Goal: Task Accomplishment & Management: Complete application form

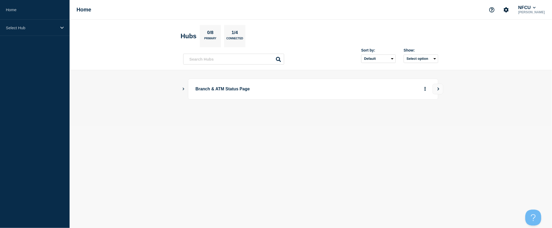
click at [183, 89] on icon "Show Connected Hubs" at bounding box center [183, 88] width 3 height 3
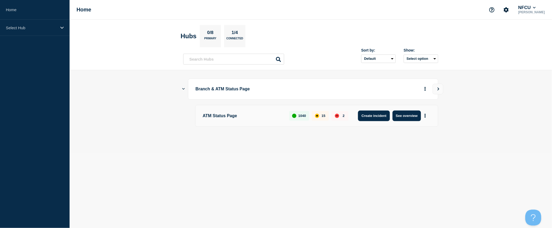
click at [380, 118] on button "Create incident" at bounding box center [374, 116] width 32 height 11
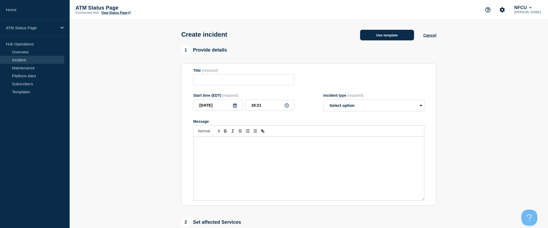
click at [386, 38] on button "Use template" at bounding box center [387, 35] width 54 height 11
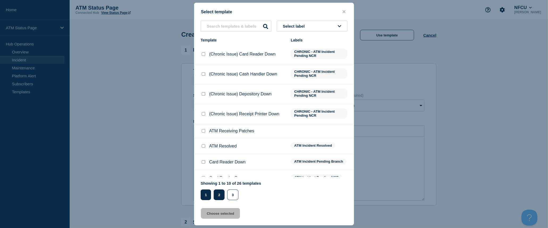
click at [221, 197] on button "2" at bounding box center [219, 194] width 11 height 11
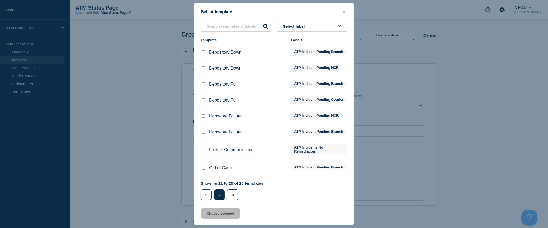
click at [201, 52] on div at bounding box center [203, 52] width 5 height 5
click at [204, 53] on input "Depository Down checkbox" at bounding box center [203, 51] width 3 height 3
checkbox input "true"
click at [228, 214] on button "Choose selected" at bounding box center [220, 213] width 39 height 11
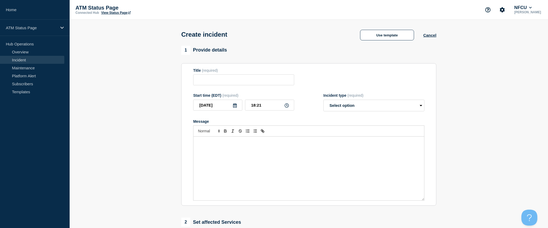
type input "Depository Down"
select select "identified"
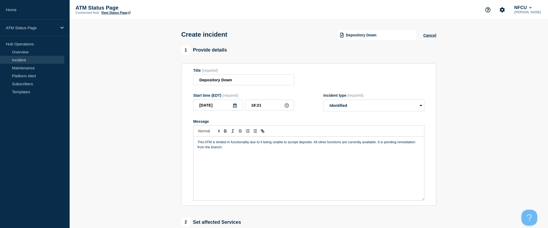
scroll to position [88, 0]
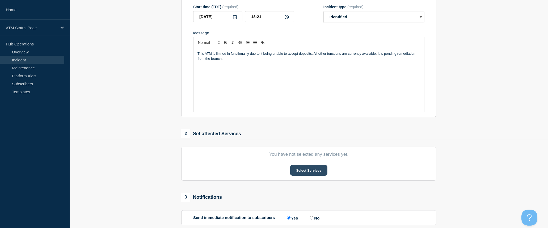
click at [316, 172] on button "Select Services" at bounding box center [308, 170] width 37 height 11
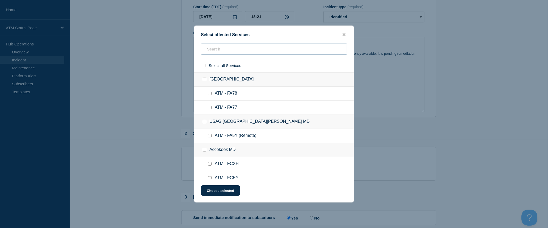
click at [272, 52] on input "text" at bounding box center [274, 49] width 146 height 11
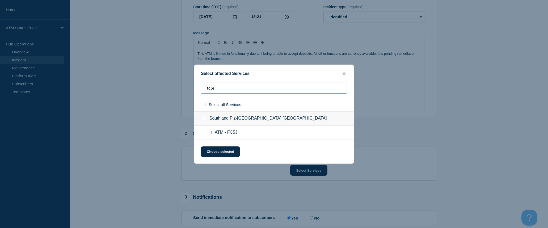
type input "fc5j"
click at [204, 106] on input "select all checkbox" at bounding box center [203, 104] width 3 height 3
checkbox input "true"
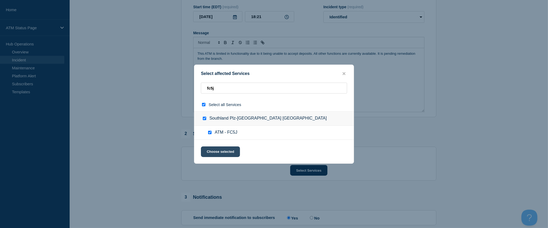
click at [216, 150] on button "Choose selected" at bounding box center [220, 151] width 39 height 11
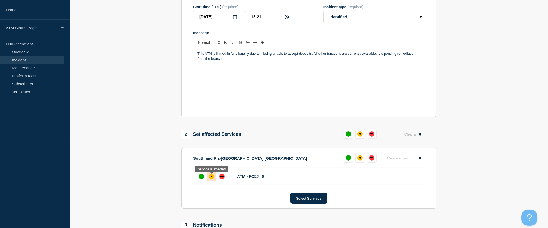
click at [213, 176] on div "affected" at bounding box center [211, 176] width 5 height 5
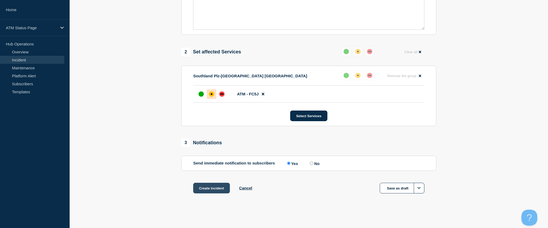
click at [216, 186] on button "Create incident" at bounding box center [211, 188] width 37 height 11
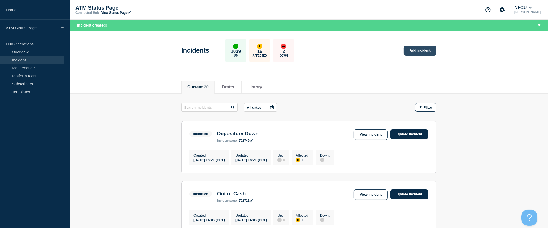
click at [415, 54] on link "Add incident" at bounding box center [420, 51] width 33 height 10
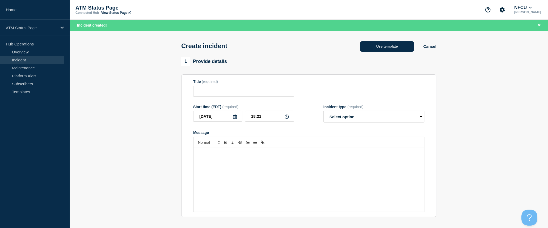
click at [386, 49] on button "Use template" at bounding box center [387, 46] width 54 height 11
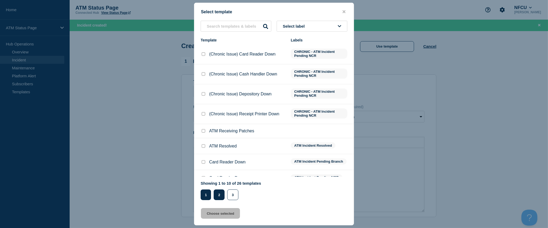
click at [221, 198] on button "2" at bounding box center [219, 194] width 11 height 11
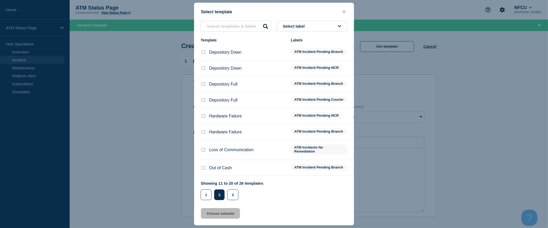
click at [202, 52] on input "Depository Down checkbox" at bounding box center [203, 51] width 3 height 3
checkbox input "true"
click at [231, 214] on button "Choose selected" at bounding box center [220, 213] width 39 height 11
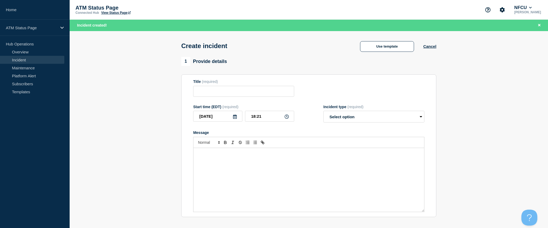
type input "Depository Down"
select select "identified"
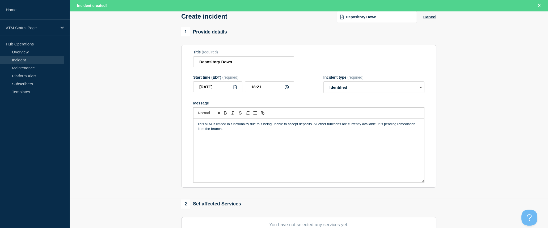
scroll to position [59, 0]
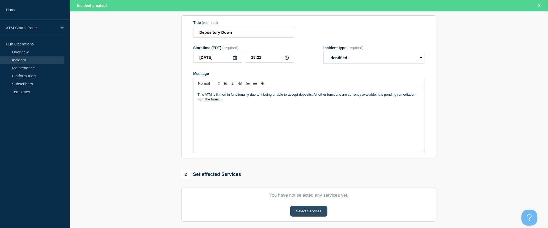
click at [312, 214] on button "Select Services" at bounding box center [308, 211] width 37 height 11
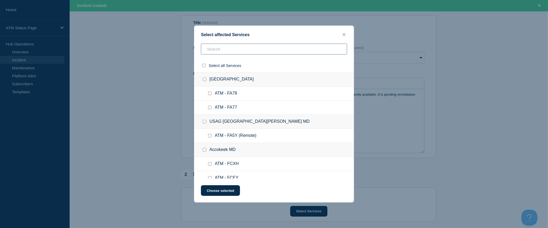
click at [257, 50] on input "text" at bounding box center [274, 49] width 146 height 11
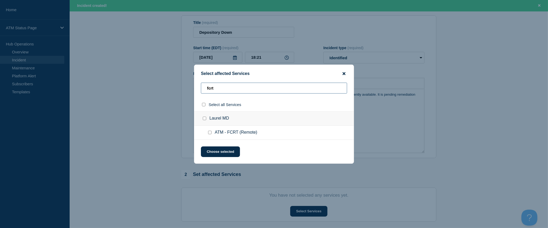
type input "fcrt"
click at [343, 74] on icon "close button" at bounding box center [344, 73] width 3 height 4
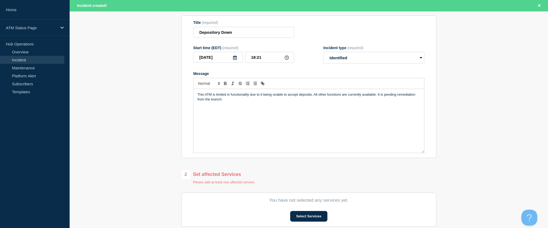
scroll to position [0, 0]
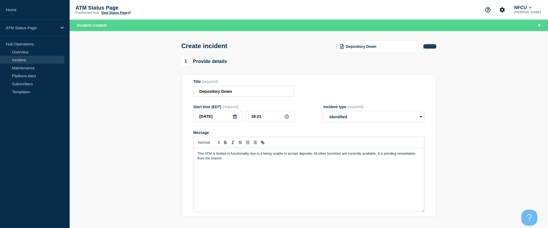
click at [424, 48] on button "Cancel" at bounding box center [429, 46] width 13 height 5
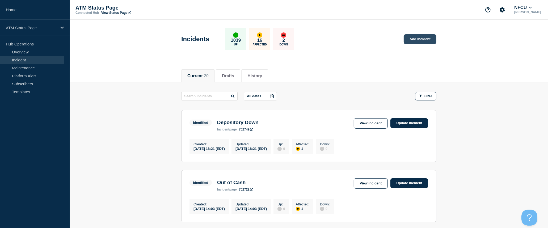
click at [429, 38] on link "Add incident" at bounding box center [420, 39] width 33 height 10
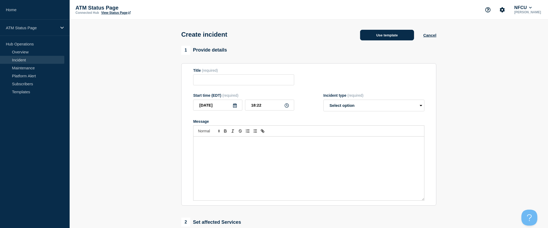
click at [394, 37] on button "Use template" at bounding box center [387, 35] width 54 height 11
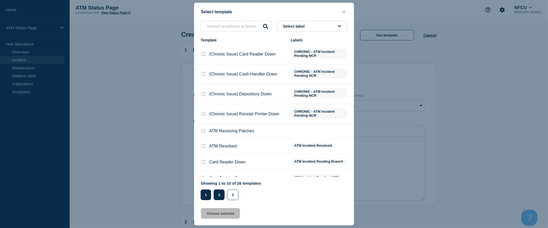
click at [222, 195] on button "2" at bounding box center [219, 194] width 11 height 11
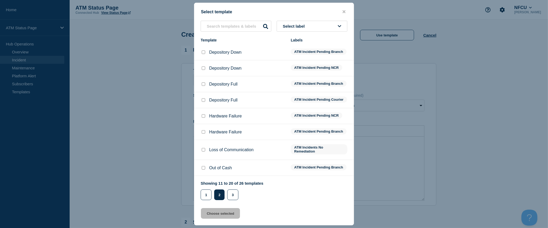
click at [203, 69] on input "Depository Down checkbox" at bounding box center [203, 67] width 3 height 3
checkbox input "true"
click at [222, 215] on button "Choose selected" at bounding box center [220, 213] width 39 height 11
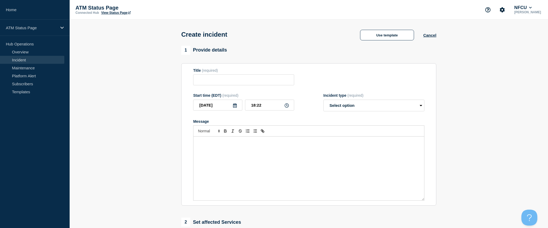
type input "Depository Down"
select select "identified"
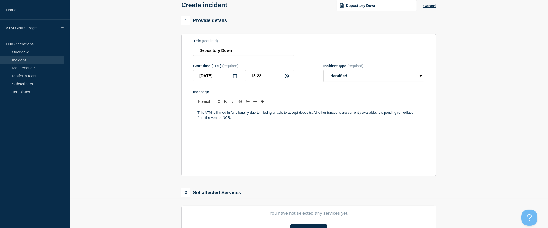
scroll to position [59, 0]
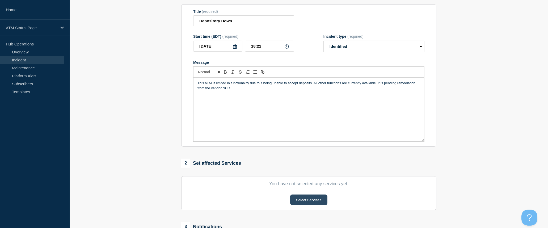
click at [303, 197] on button "Select Services" at bounding box center [308, 200] width 37 height 11
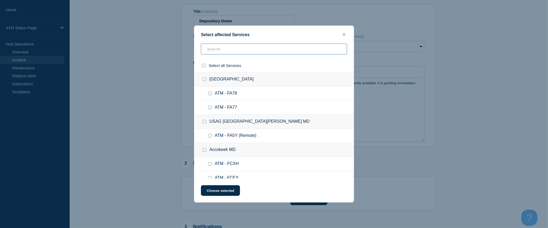
click at [254, 51] on input "text" at bounding box center [274, 49] width 146 height 11
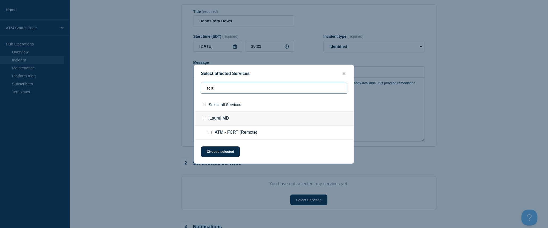
type input "fcrt"
click at [202, 105] on input "select all checkbox" at bounding box center [203, 104] width 3 height 3
checkbox input "true"
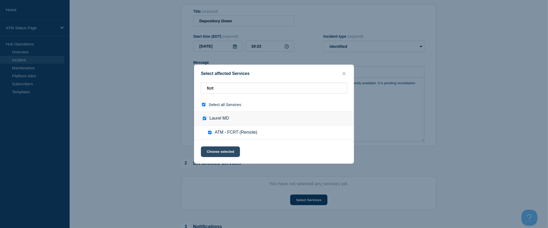
click at [222, 155] on button "Choose selected" at bounding box center [220, 151] width 39 height 11
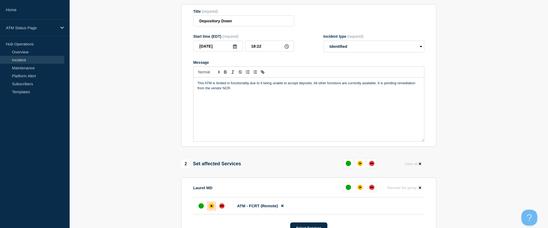
click at [209, 205] on div at bounding box center [212, 206] width 10 height 10
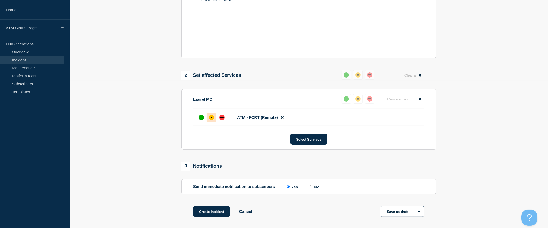
scroll to position [173, 0]
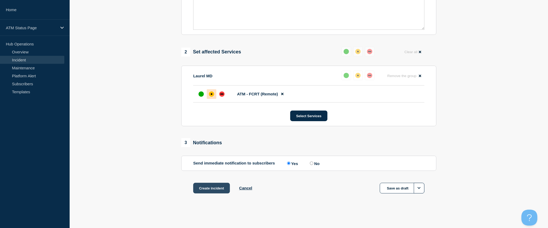
click at [222, 188] on button "Create incident" at bounding box center [211, 188] width 37 height 11
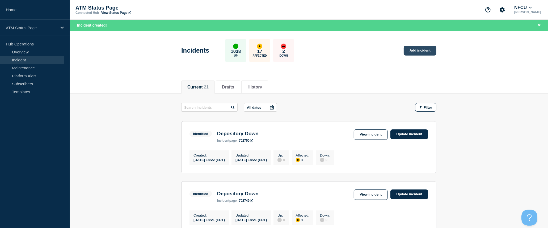
click at [425, 52] on link "Add incident" at bounding box center [420, 51] width 33 height 10
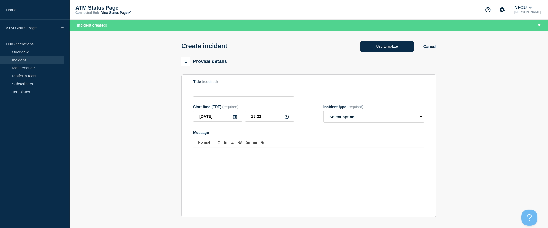
click at [387, 48] on button "Use template" at bounding box center [387, 46] width 54 height 11
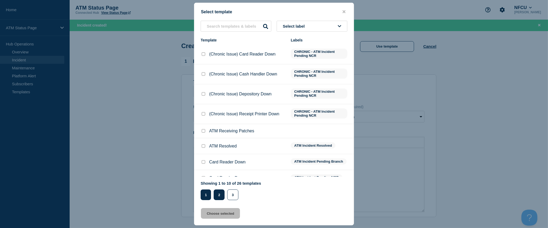
click at [218, 199] on button "2" at bounding box center [219, 194] width 11 height 11
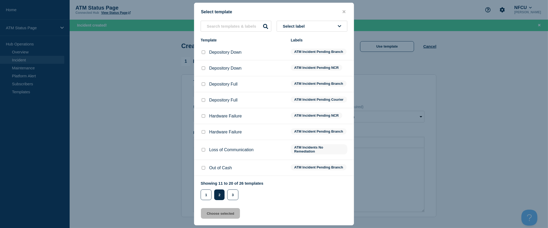
click at [203, 54] on input "Depository Down checkbox" at bounding box center [203, 51] width 3 height 3
checkbox input "true"
click at [225, 217] on button "Choose selected" at bounding box center [220, 213] width 39 height 11
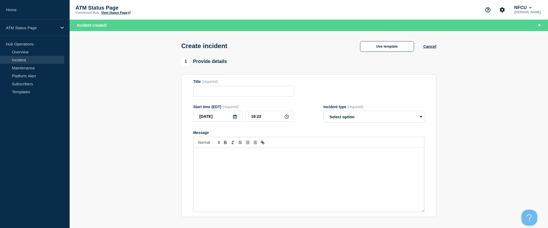
type input "Depository Down"
select select "identified"
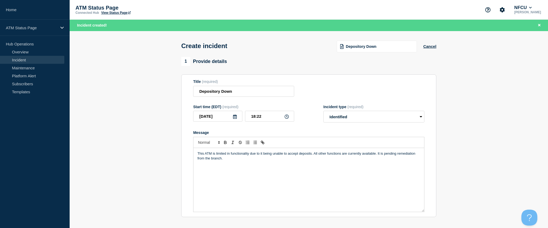
scroll to position [59, 0]
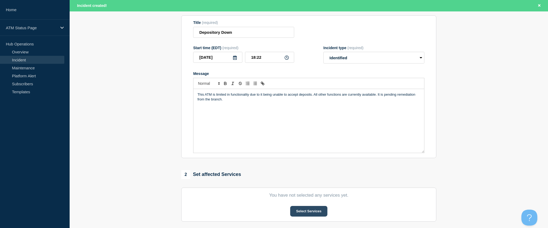
click at [314, 212] on button "Select Services" at bounding box center [308, 211] width 37 height 11
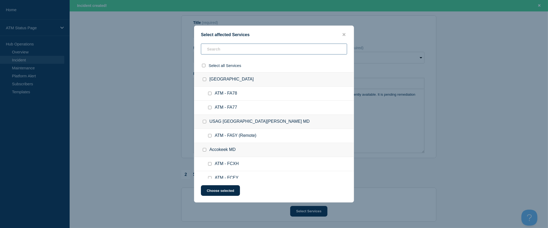
click at [251, 49] on input "text" at bounding box center [274, 49] width 146 height 11
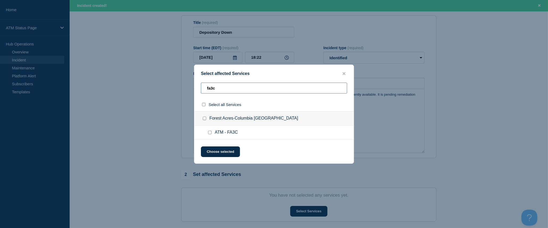
type input "fa3c"
click at [205, 105] on input "select all checkbox" at bounding box center [203, 104] width 3 height 3
checkbox input "true"
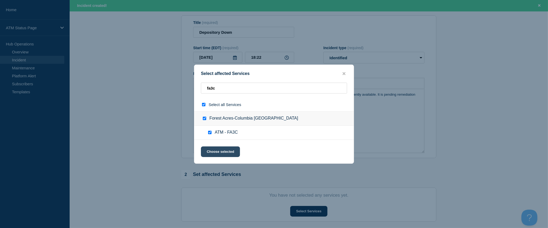
click at [225, 151] on button "Choose selected" at bounding box center [220, 151] width 39 height 11
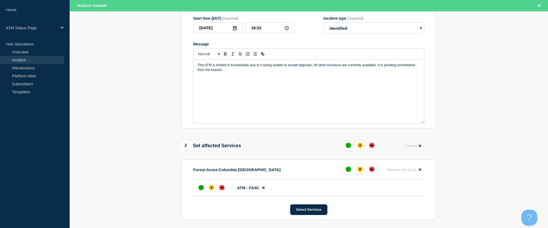
scroll to position [118, 0]
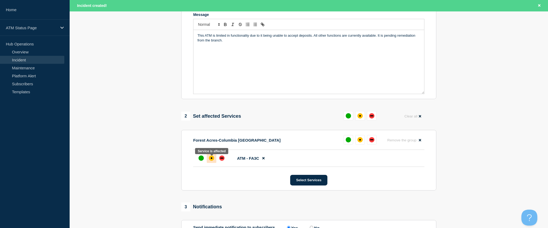
click at [214, 160] on div "affected" at bounding box center [211, 157] width 5 height 5
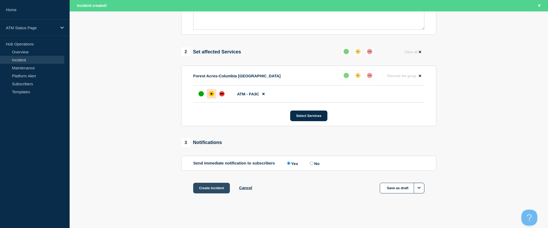
click at [217, 188] on button "Create incident" at bounding box center [211, 188] width 37 height 11
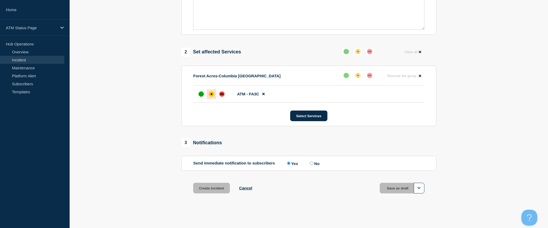
scroll to position [173, 0]
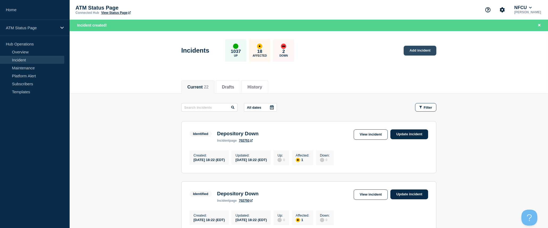
click at [424, 53] on link "Add incident" at bounding box center [420, 51] width 33 height 10
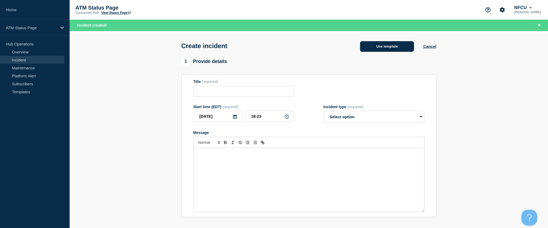
click at [385, 45] on button "Use template" at bounding box center [387, 46] width 54 height 11
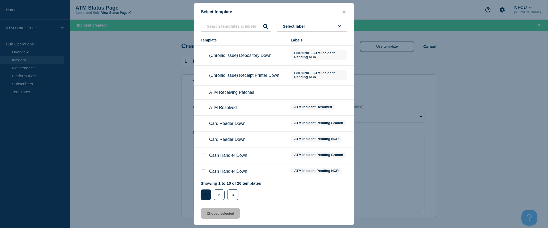
scroll to position [88, 0]
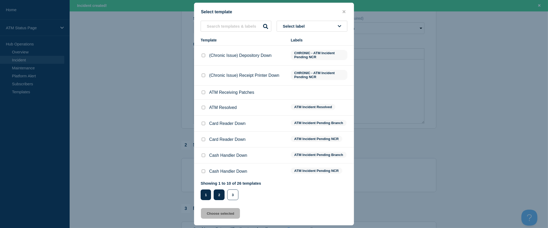
click at [219, 196] on button "2" at bounding box center [219, 194] width 11 height 11
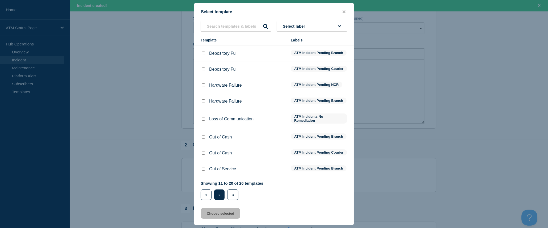
click at [205, 67] on input "Depository Full checkbox" at bounding box center [203, 68] width 3 height 3
checkbox input "true"
click at [229, 212] on button "Choose selected" at bounding box center [220, 213] width 39 height 11
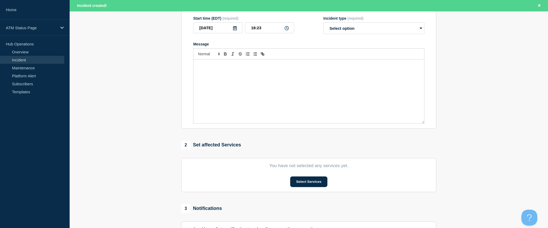
type input "Depository Full"
select select "identified"
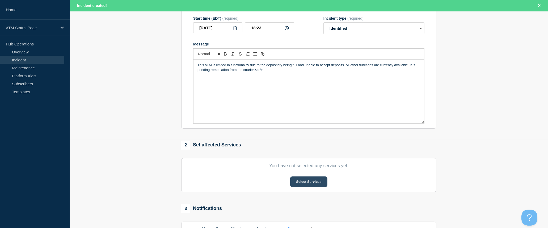
click at [320, 186] on button "Select Services" at bounding box center [308, 181] width 37 height 11
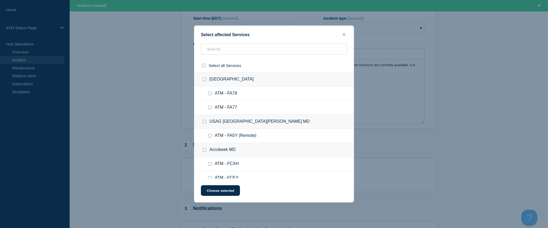
click at [272, 39] on div "Select affected Services Select all Services [GEOGRAPHIC_DATA] [GEOGRAPHIC_DATA…" at bounding box center [274, 114] width 160 height 177
drag, startPoint x: 272, startPoint y: 40, endPoint x: 270, endPoint y: 51, distance: 11.5
click at [270, 51] on input "text" at bounding box center [274, 49] width 146 height 11
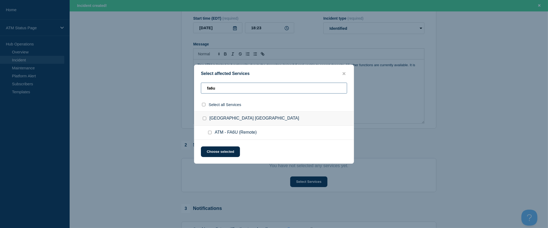
type input "fa6u"
click at [205, 105] on input "select all checkbox" at bounding box center [203, 104] width 3 height 3
checkbox input "true"
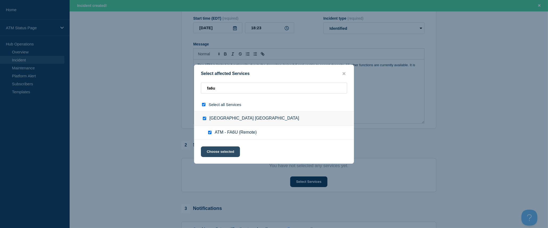
click at [228, 153] on button "Choose selected" at bounding box center [220, 151] width 39 height 11
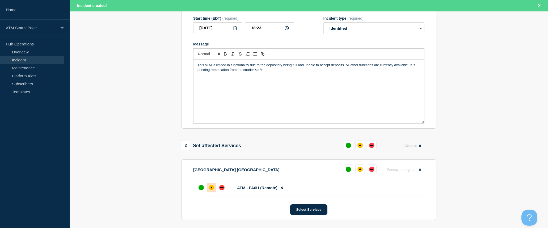
click at [210, 186] on div at bounding box center [212, 188] width 10 height 10
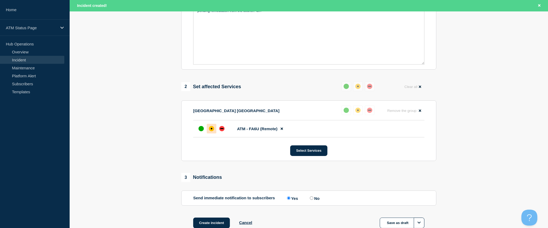
scroll to position [177, 0]
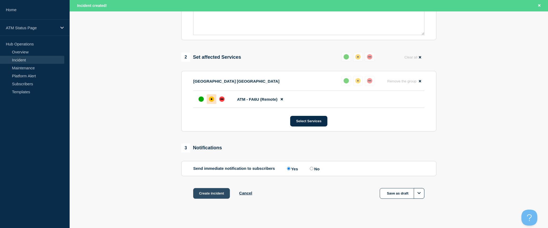
click at [222, 193] on button "Create incident" at bounding box center [211, 193] width 37 height 11
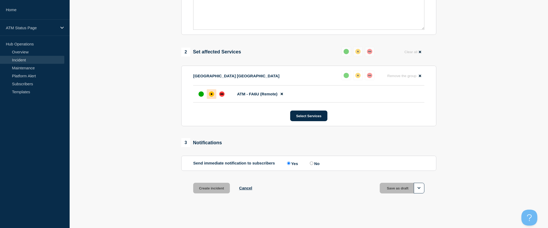
scroll to position [166, 0]
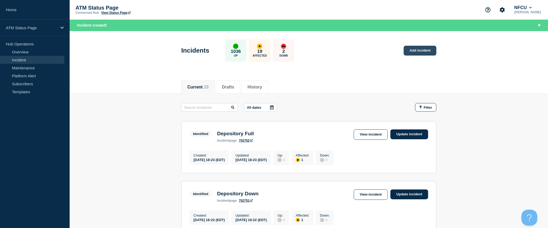
click at [421, 48] on link "Add incident" at bounding box center [420, 51] width 33 height 10
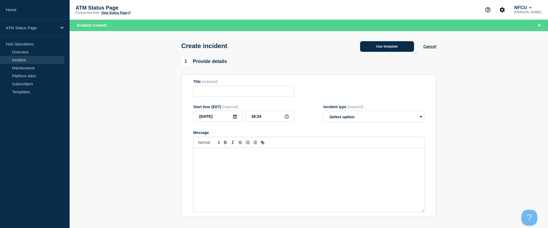
click at [405, 48] on button "Use template" at bounding box center [387, 46] width 54 height 11
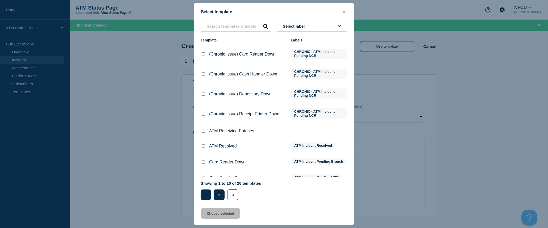
click at [219, 197] on button "2" at bounding box center [219, 194] width 11 height 11
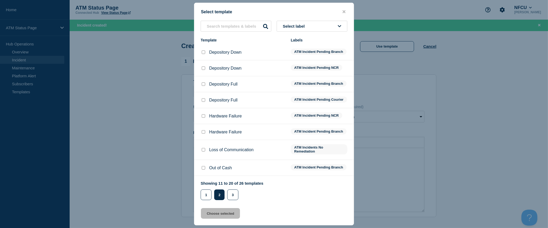
click at [204, 54] on input "Depository Down checkbox" at bounding box center [203, 51] width 3 height 3
checkbox input "true"
click at [233, 216] on button "Choose selected" at bounding box center [220, 213] width 39 height 11
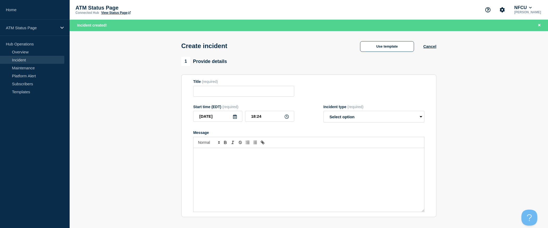
type input "Depository Down"
select select "identified"
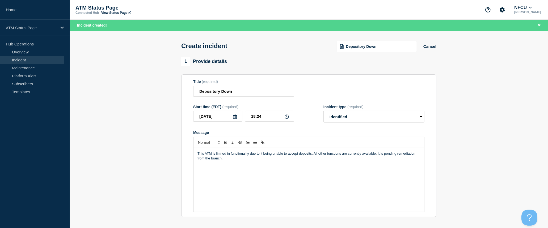
scroll to position [59, 0]
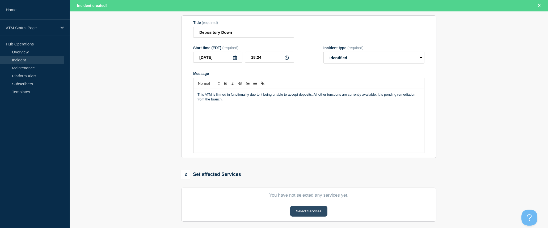
click at [307, 213] on button "Select Services" at bounding box center [308, 211] width 37 height 11
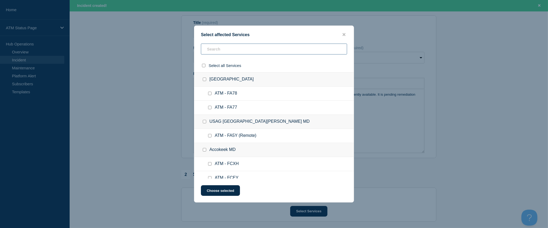
click at [248, 50] on input "text" at bounding box center [274, 49] width 146 height 11
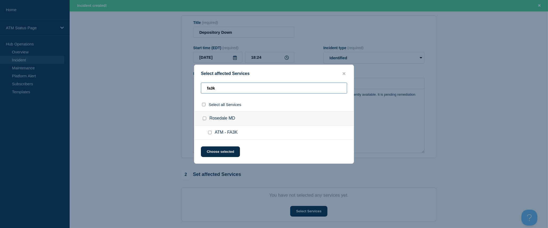
type input "fa3k"
click at [203, 106] on input "select all checkbox" at bounding box center [203, 104] width 3 height 3
checkbox input "true"
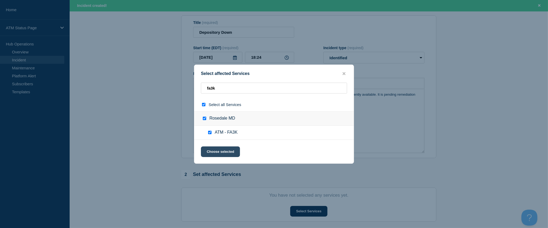
click at [225, 151] on button "Choose selected" at bounding box center [220, 151] width 39 height 11
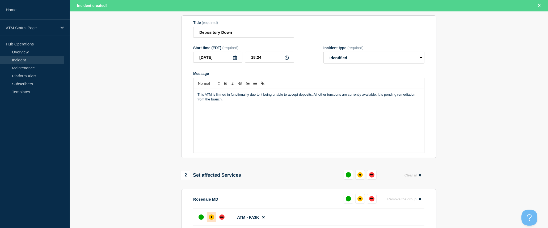
click at [212, 218] on div "affected" at bounding box center [212, 217] width 2 height 2
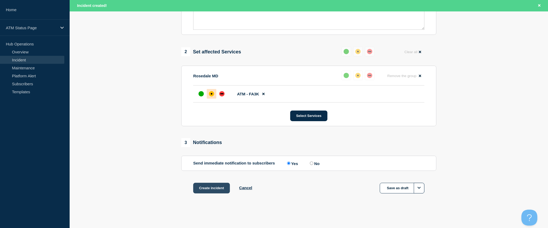
click at [219, 190] on button "Create incident" at bounding box center [211, 188] width 37 height 11
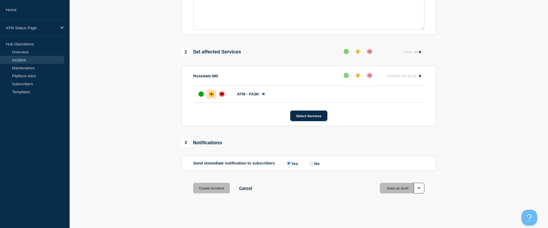
scroll to position [173, 0]
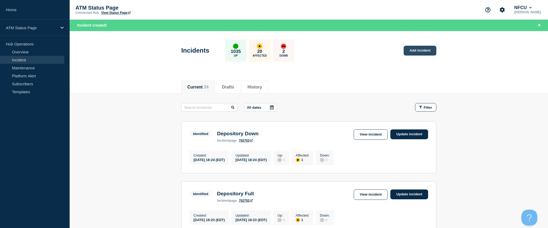
click at [420, 53] on link "Add incident" at bounding box center [420, 51] width 33 height 10
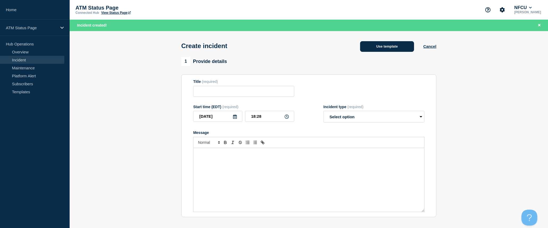
click at [388, 48] on button "Use template" at bounding box center [387, 46] width 54 height 11
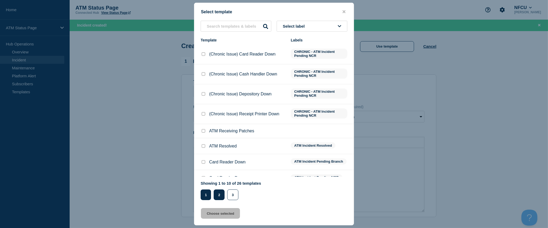
click at [220, 197] on button "2" at bounding box center [219, 194] width 11 height 11
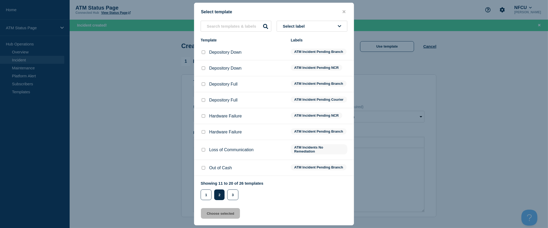
click at [202, 53] on input "Depository Down checkbox" at bounding box center [203, 51] width 3 height 3
checkbox input "true"
click at [230, 213] on button "Choose selected" at bounding box center [220, 213] width 39 height 11
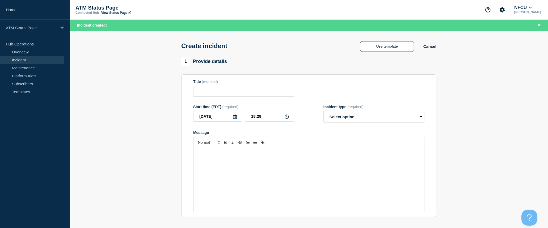
type input "Depository Down"
select select "identified"
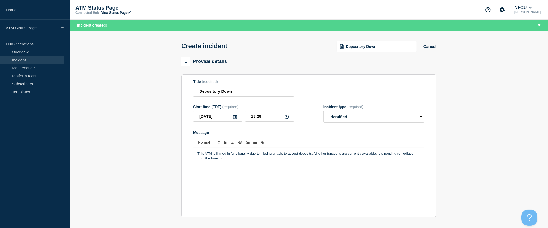
scroll to position [88, 0]
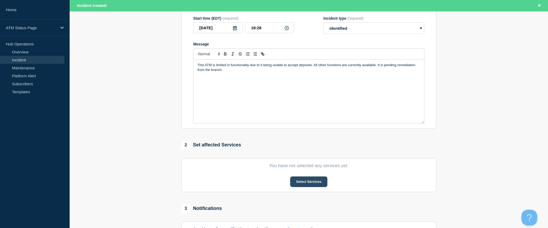
click at [305, 182] on button "Select Services" at bounding box center [308, 181] width 37 height 11
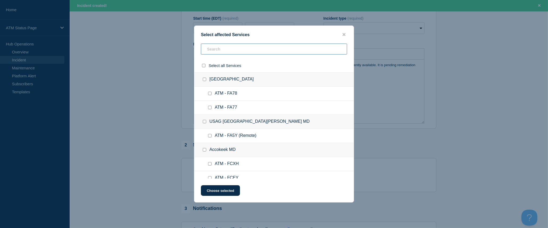
click at [253, 47] on input "text" at bounding box center [274, 49] width 146 height 11
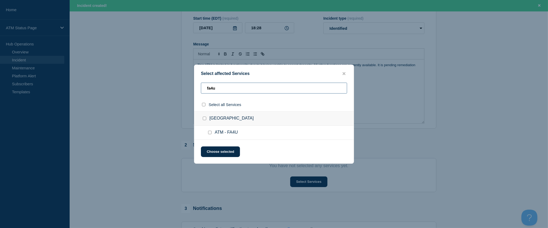
type input "fa4u"
click at [205, 106] on input "select all checkbox" at bounding box center [203, 104] width 3 height 3
checkbox input "true"
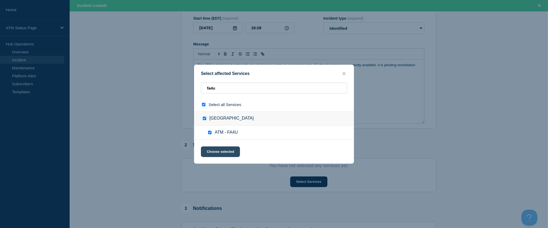
click at [222, 155] on button "Choose selected" at bounding box center [220, 151] width 39 height 11
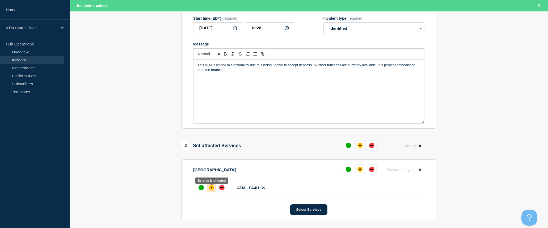
click at [213, 190] on div "affected" at bounding box center [211, 187] width 5 height 5
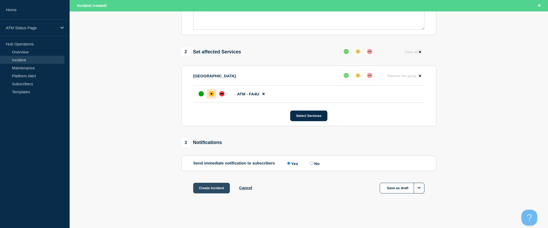
click at [216, 187] on button "Create incident" at bounding box center [211, 188] width 37 height 11
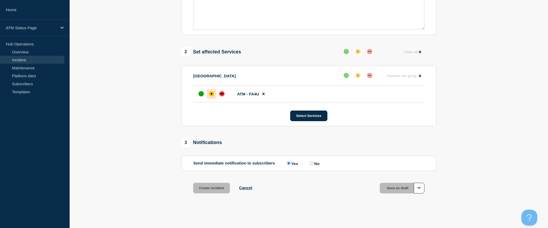
scroll to position [173, 0]
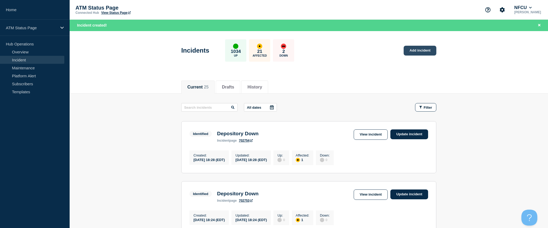
click at [427, 49] on link "Add incident" at bounding box center [420, 51] width 33 height 10
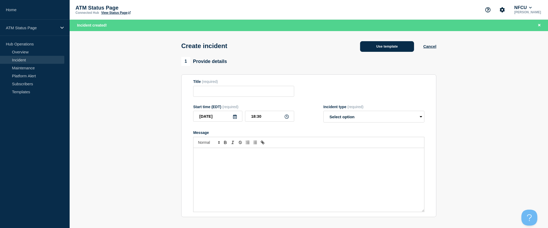
click at [397, 47] on button "Use template" at bounding box center [387, 46] width 54 height 11
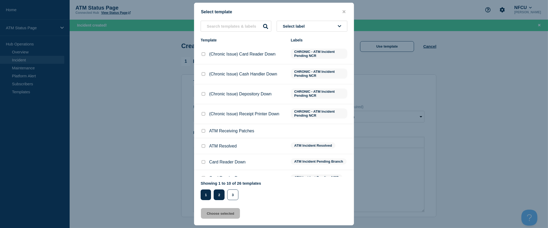
click at [221, 196] on button "2" at bounding box center [219, 194] width 11 height 11
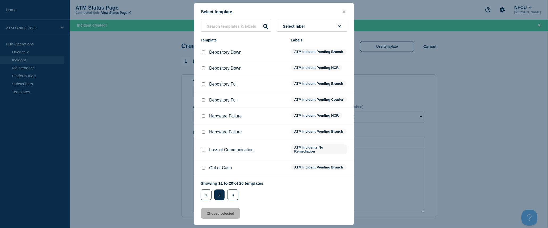
click at [205, 54] on input "Depository Down checkbox" at bounding box center [203, 51] width 3 height 3
checkbox input "true"
click at [228, 213] on button "Choose selected" at bounding box center [220, 213] width 39 height 11
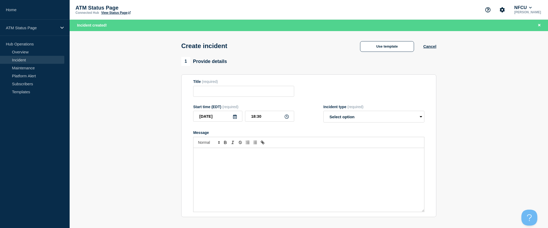
type input "Depository Down"
select select "identified"
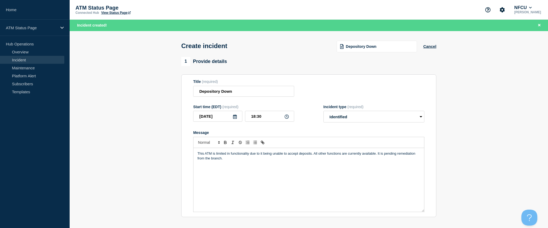
scroll to position [118, 0]
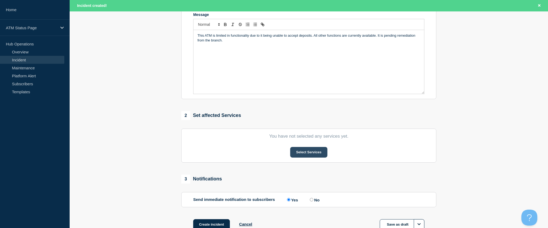
click at [307, 155] on button "Select Services" at bounding box center [308, 152] width 37 height 11
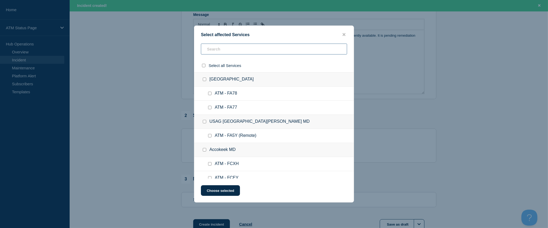
click at [283, 51] on input "text" at bounding box center [274, 49] width 146 height 11
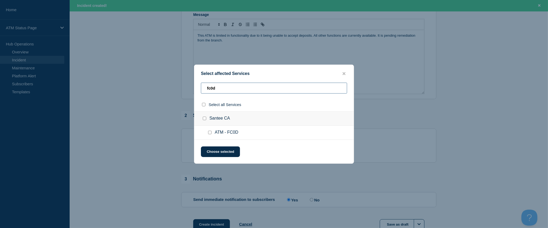
type input "fc0d"
click at [202, 105] on input "select all checkbox" at bounding box center [203, 104] width 3 height 3
checkbox input "true"
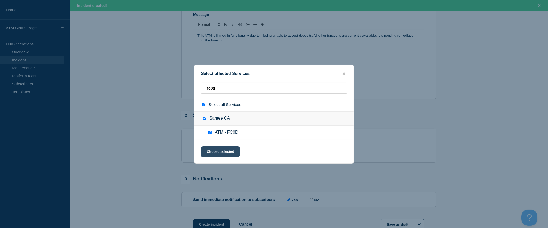
click at [222, 151] on button "Choose selected" at bounding box center [220, 151] width 39 height 11
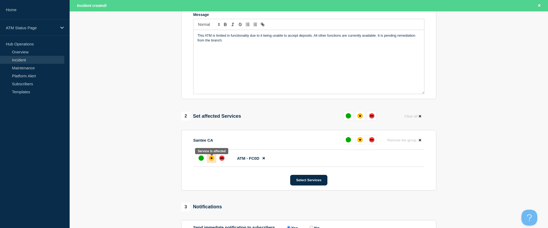
click at [213, 160] on div "affected" at bounding box center [211, 157] width 5 height 5
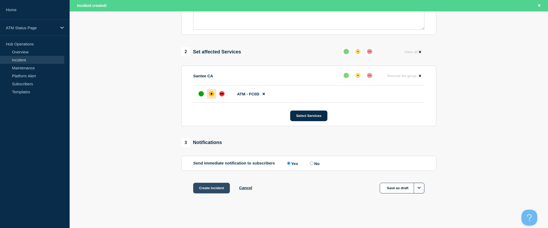
click at [216, 190] on button "Create incident" at bounding box center [211, 188] width 37 height 11
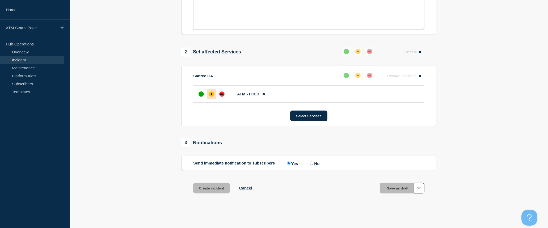
scroll to position [173, 0]
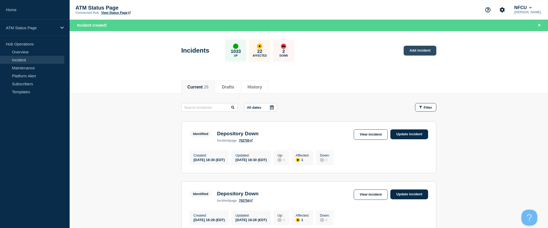
click at [417, 51] on link "Add incident" at bounding box center [420, 51] width 33 height 10
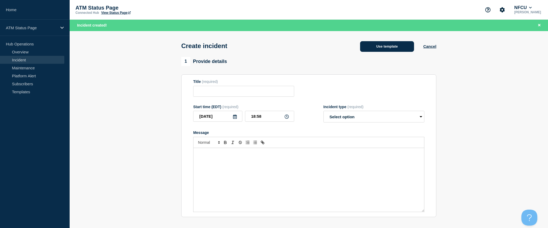
click at [397, 48] on button "Use template" at bounding box center [387, 46] width 54 height 11
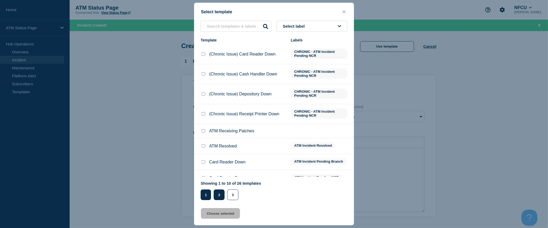
click at [220, 198] on button "2" at bounding box center [219, 194] width 11 height 11
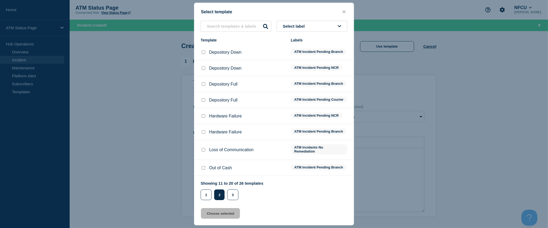
click at [202, 53] on input "Depository Down checkbox" at bounding box center [203, 51] width 3 height 3
checkbox input "true"
click at [229, 214] on button "Choose selected" at bounding box center [220, 213] width 39 height 11
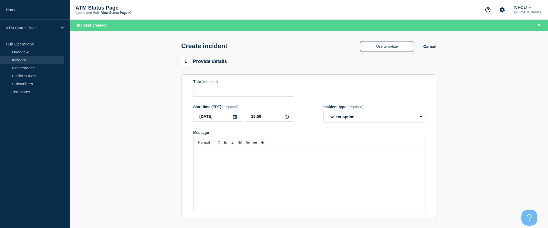
type input "Depository Down"
select select "identified"
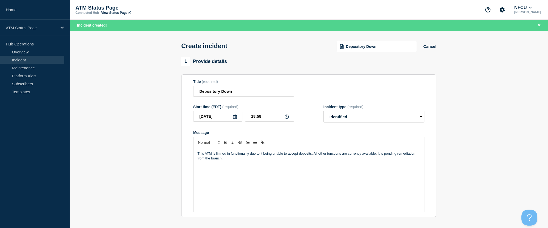
scroll to position [88, 0]
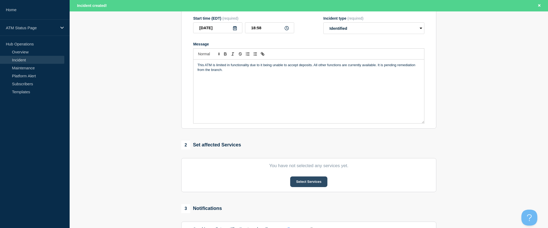
click at [305, 184] on button "Select Services" at bounding box center [308, 181] width 37 height 11
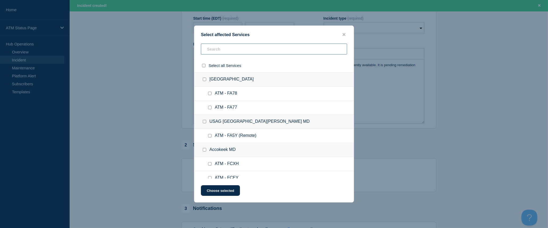
click at [250, 52] on input "text" at bounding box center [274, 49] width 146 height 11
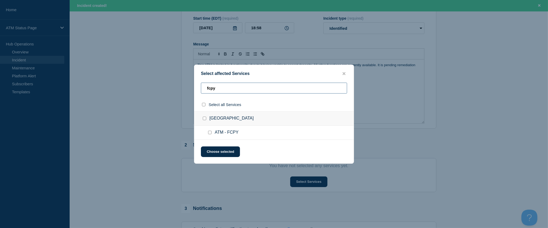
type input "fcpy"
click at [203, 106] on input "select all checkbox" at bounding box center [203, 104] width 3 height 3
checkbox input "true"
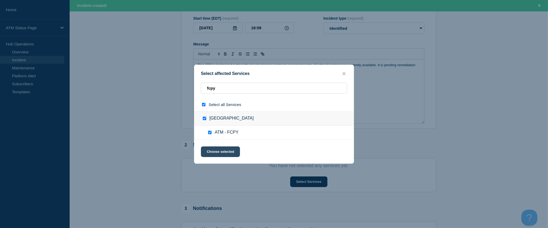
click at [218, 150] on button "Choose selected" at bounding box center [220, 151] width 39 height 11
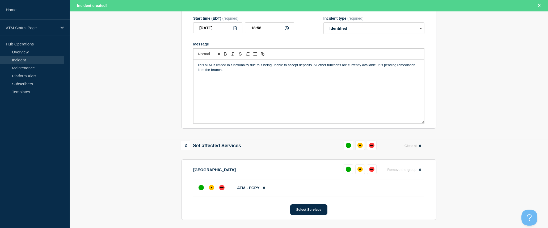
scroll to position [147, 0]
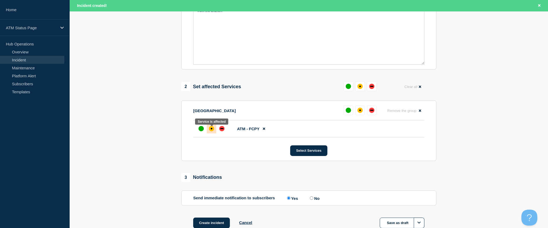
click at [212, 131] on div "affected" at bounding box center [211, 128] width 5 height 5
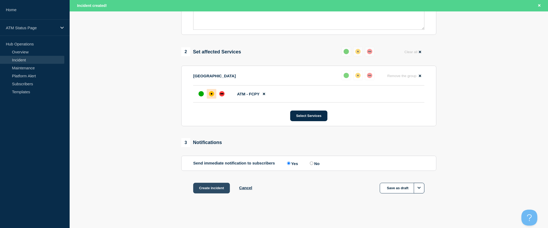
click at [223, 191] on button "Create incident" at bounding box center [211, 188] width 37 height 11
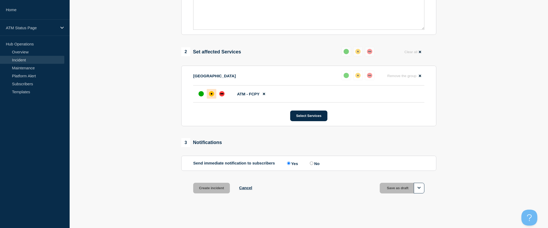
scroll to position [173, 0]
